Goal: Task Accomplishment & Management: Use online tool/utility

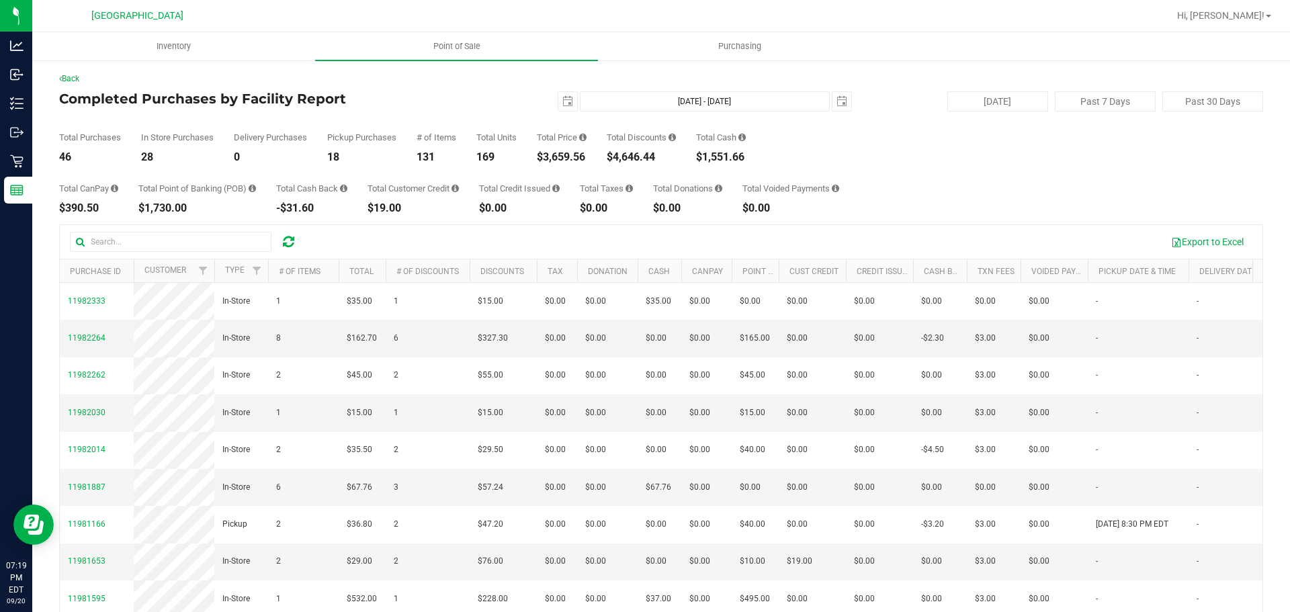
scroll to position [269, 0]
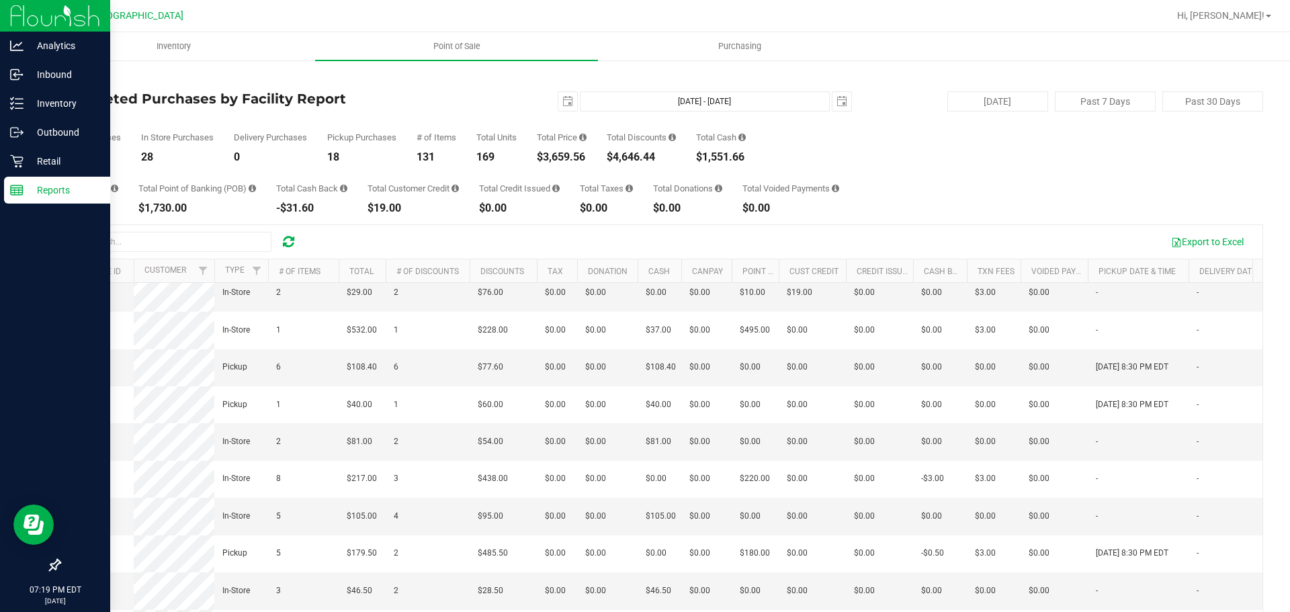
click at [26, 191] on p "Reports" at bounding box center [64, 190] width 81 height 16
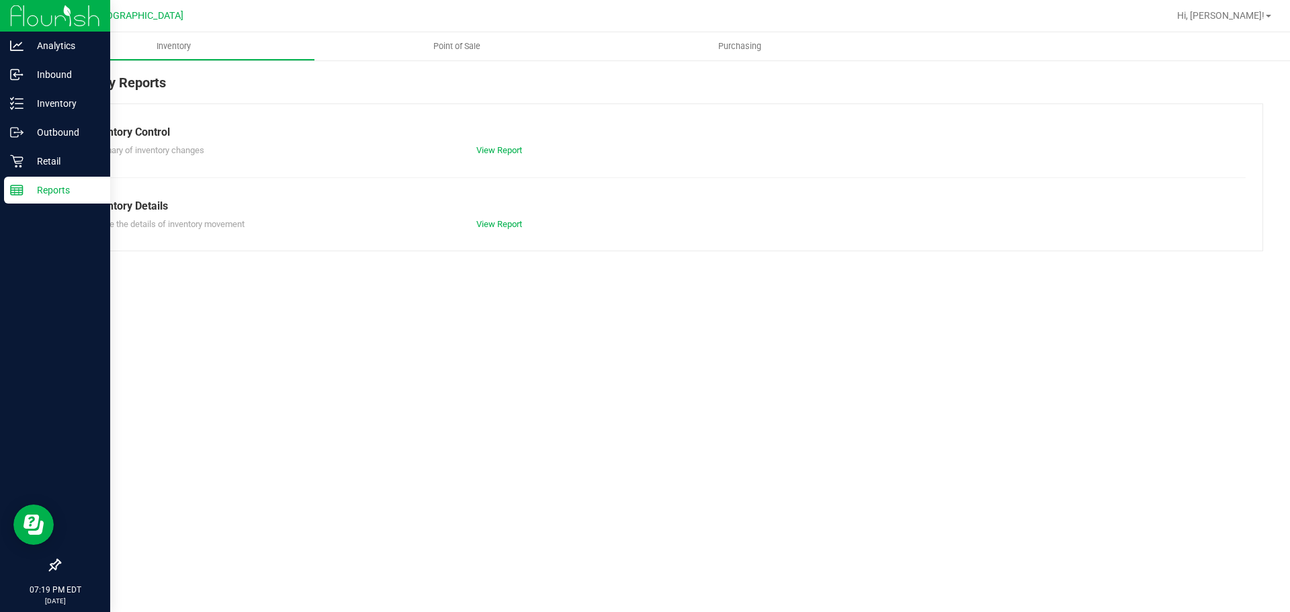
click at [40, 167] on p "Retail" at bounding box center [64, 161] width 81 height 16
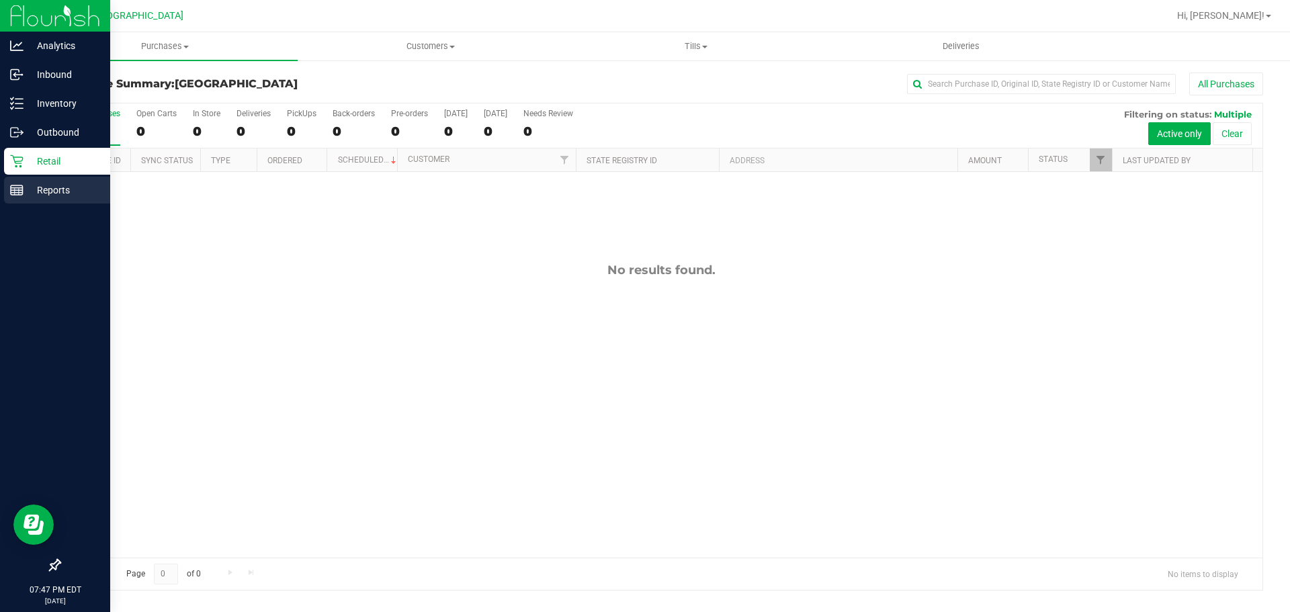
click at [19, 189] on icon at bounding box center [16, 189] width 13 height 13
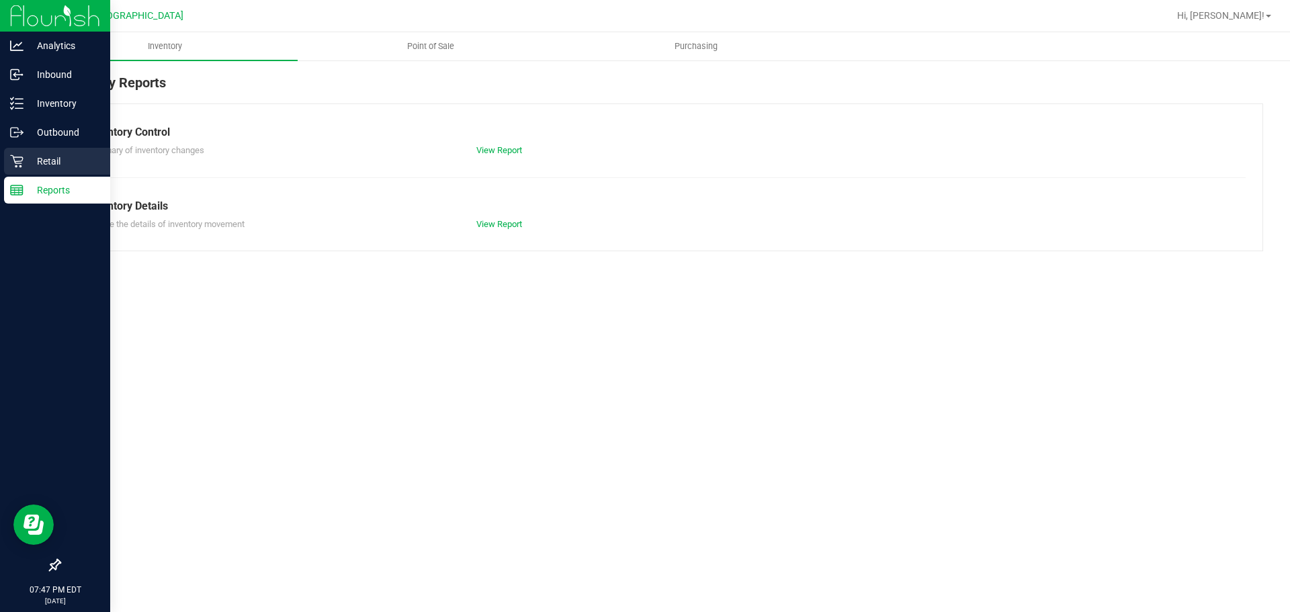
click at [45, 157] on p "Retail" at bounding box center [64, 161] width 81 height 16
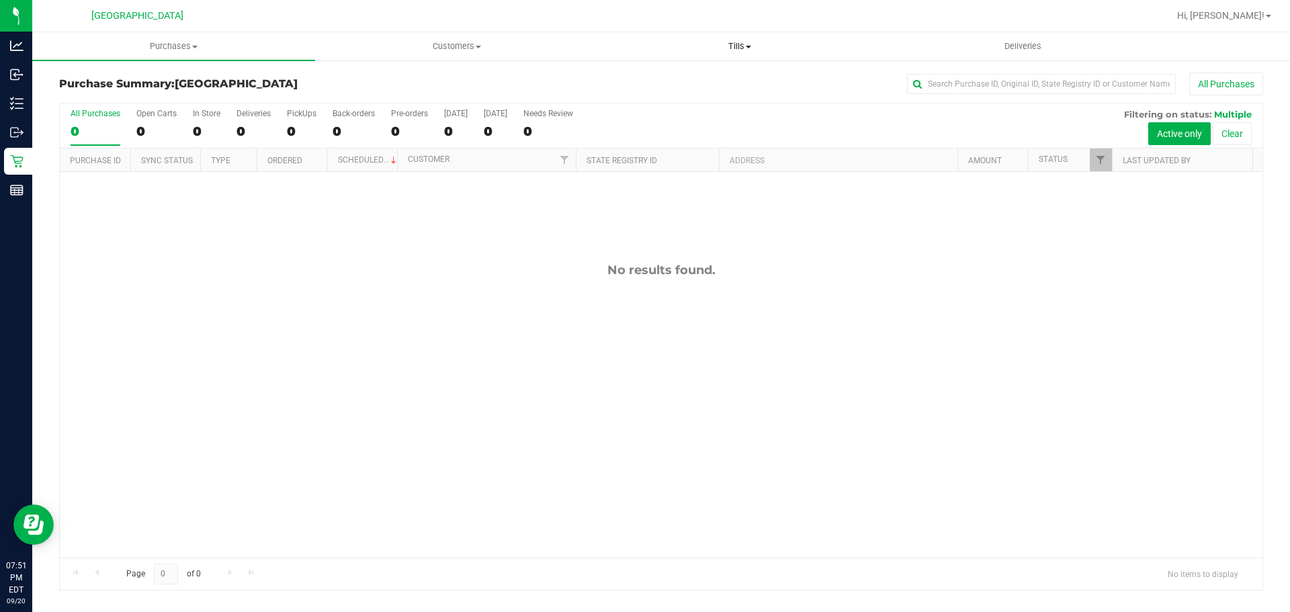
click at [750, 48] on span "Tills" at bounding box center [738, 46] width 281 height 12
click at [729, 70] on ul "Manage tills Reconcile e-payments" at bounding box center [739, 89] width 283 height 56
click at [727, 42] on span "Tills" at bounding box center [739, 46] width 283 height 12
click at [670, 79] on span "Manage tills" at bounding box center [643, 80] width 91 height 11
